Goal: Transaction & Acquisition: Register for event/course

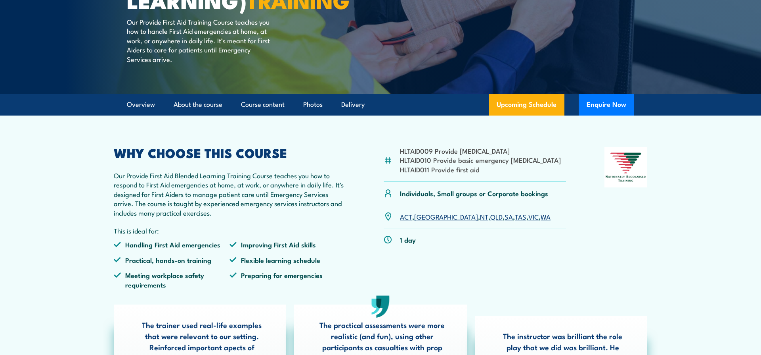
scroll to position [140, 0]
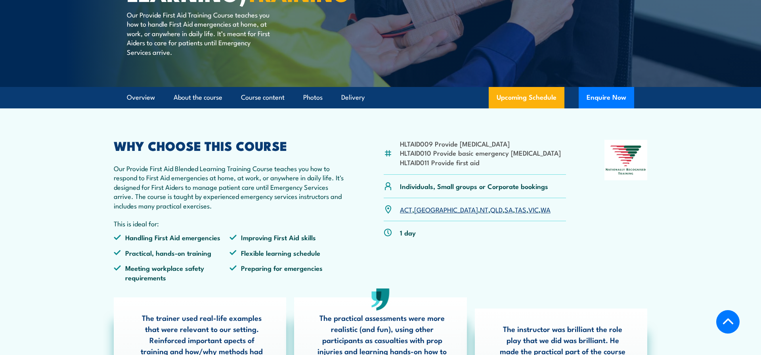
click at [541, 214] on link "WA" at bounding box center [546, 209] width 10 height 10
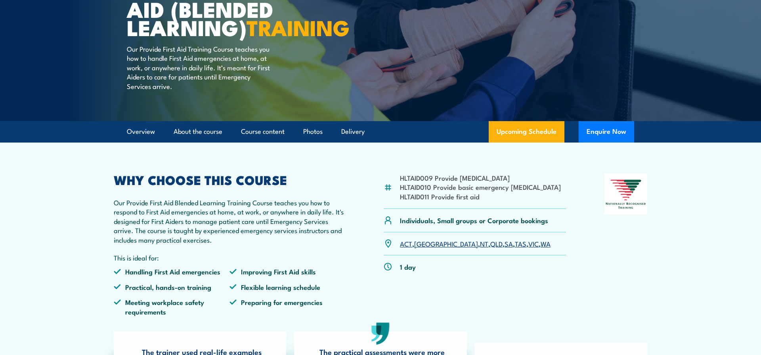
scroll to position [110, 0]
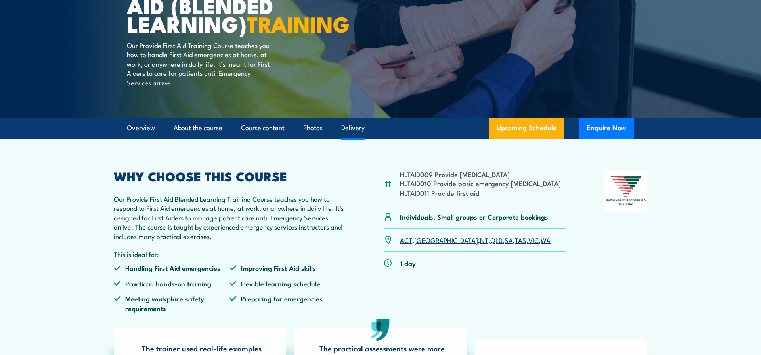
click at [358, 138] on link "Delivery" at bounding box center [352, 127] width 23 height 21
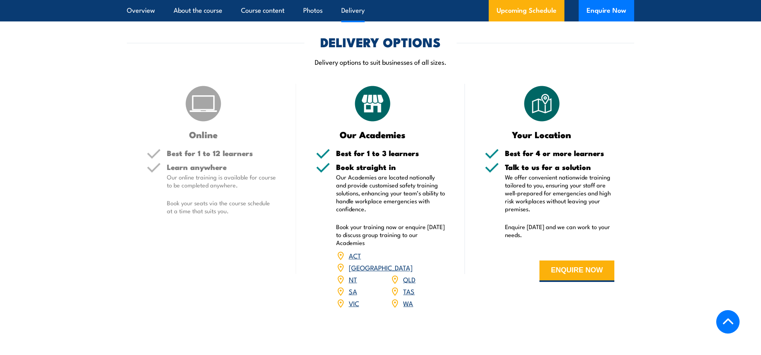
scroll to position [1217, 0]
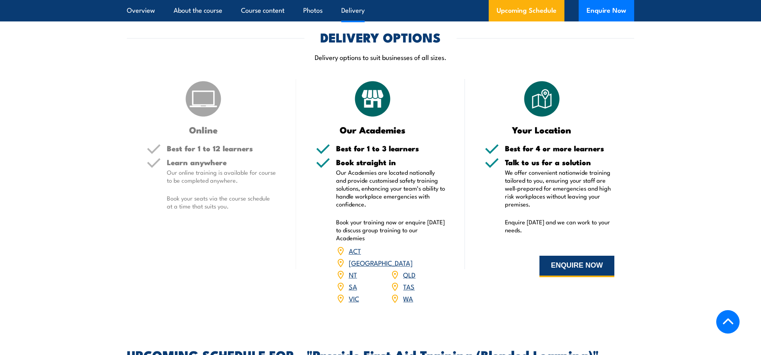
click at [581, 277] on button "ENQUIRE NOW" at bounding box center [577, 265] width 75 height 21
